Goal: Obtain resource: Obtain resource

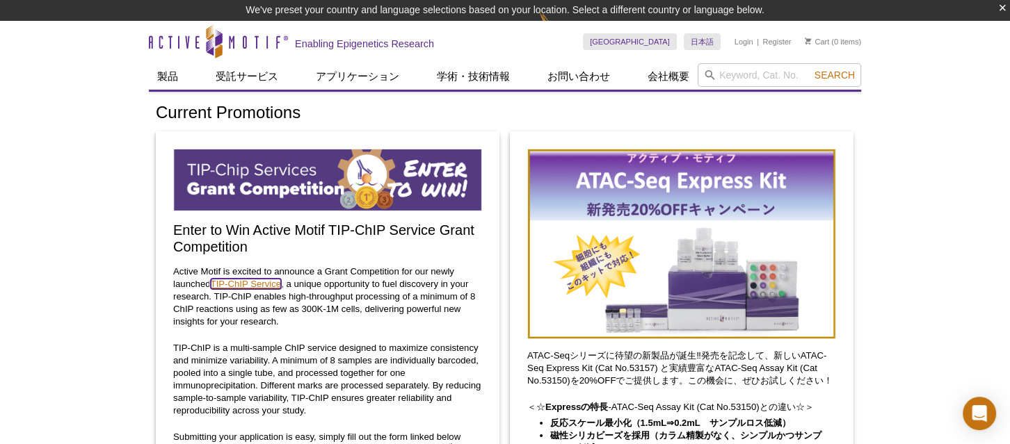
click at [260, 282] on link "TIP-ChIP Service" at bounding box center [246, 284] width 71 height 10
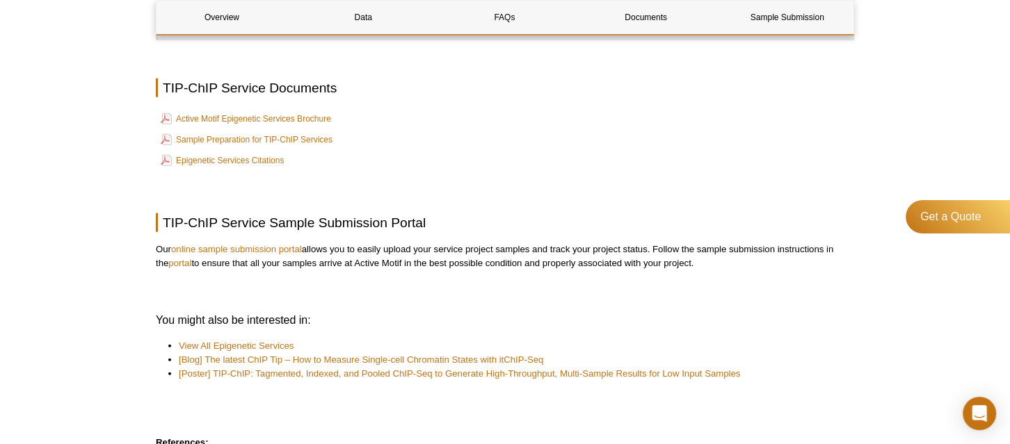
scroll to position [3539, 0]
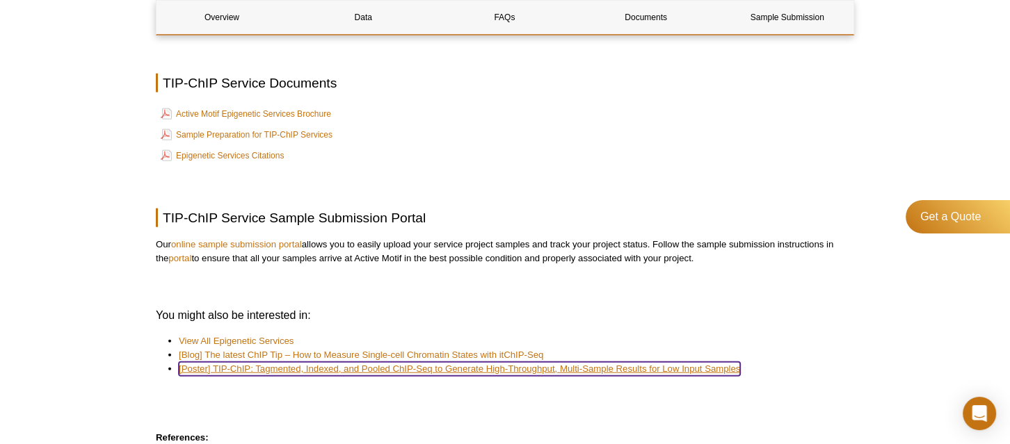
click at [412, 376] on link "[Poster] TIP-ChIP: Tagmented, Indexed, and Pooled ChIP-Seq to Generate High-Thr…" at bounding box center [459, 369] width 561 height 14
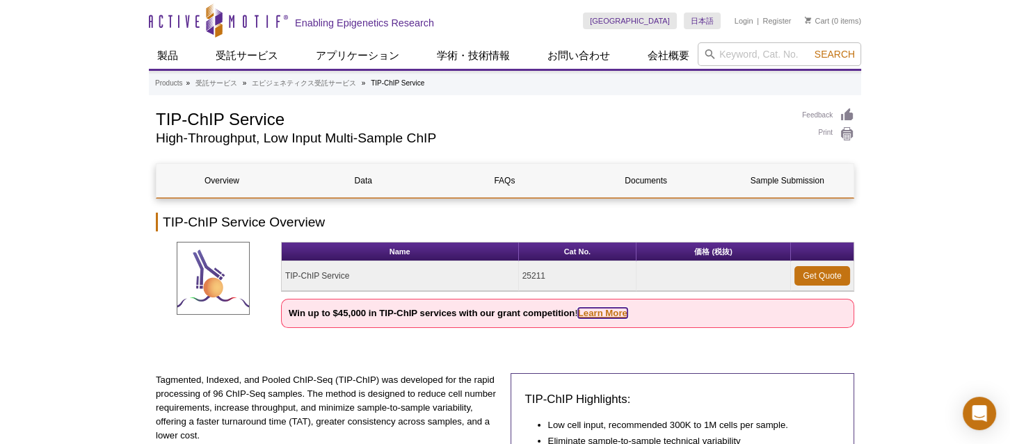
click at [611, 310] on link "Learn More" at bounding box center [602, 313] width 49 height 10
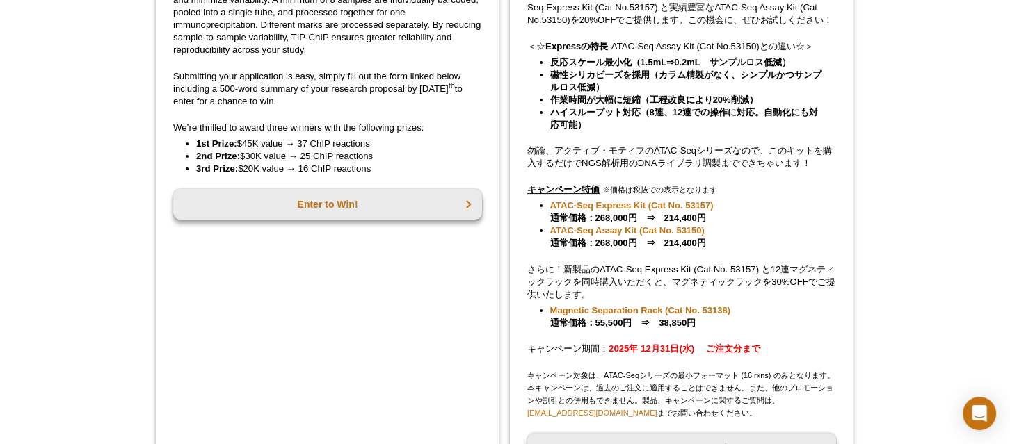
scroll to position [363, 0]
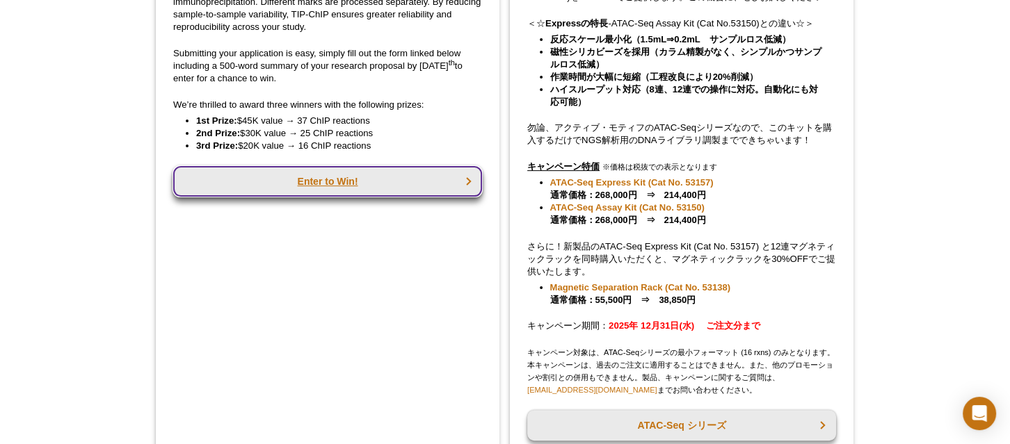
click at [320, 179] on link "Enter to Win!" at bounding box center [327, 181] width 309 height 31
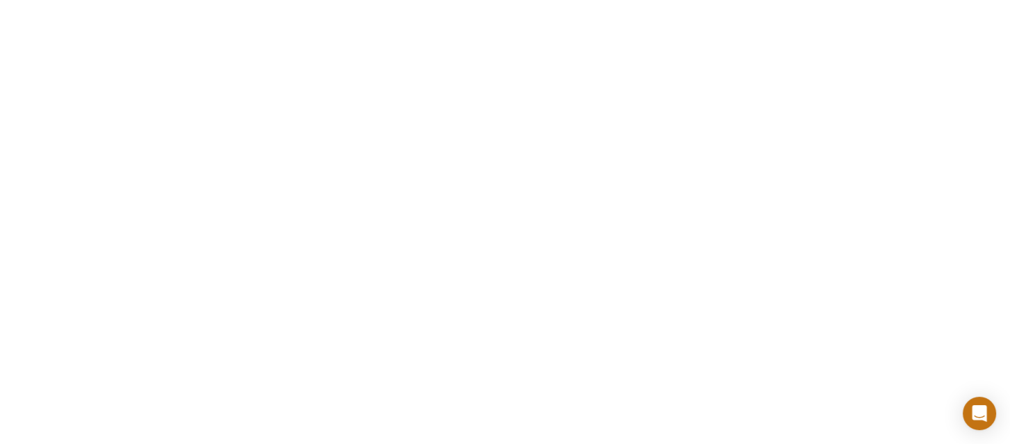
scroll to position [2086, 0]
